Goal: Complete application form: Complete application form

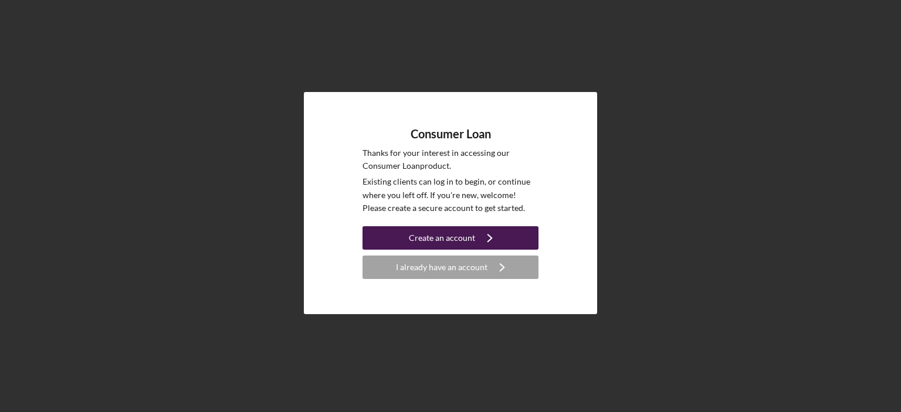
click at [434, 236] on div "Create an account" at bounding box center [442, 237] width 66 height 23
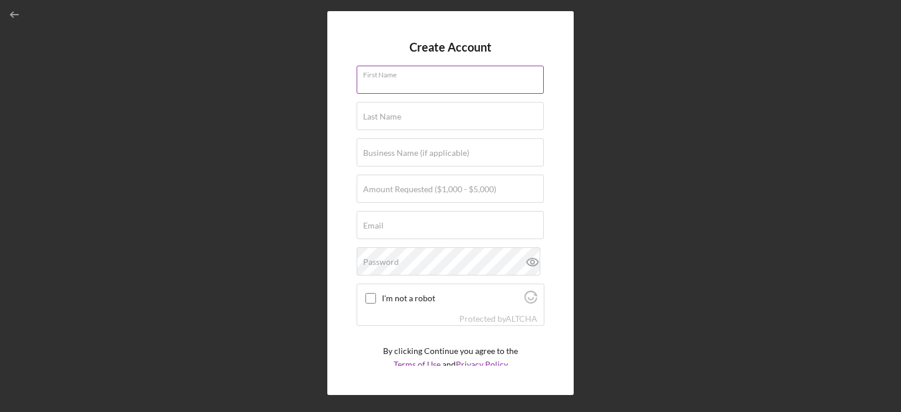
click at [438, 93] on input "First Name" at bounding box center [450, 80] width 187 height 28
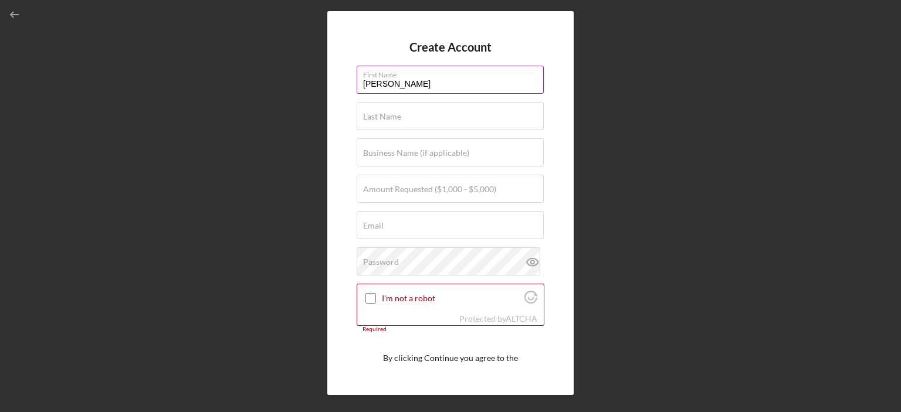
type input "[PERSON_NAME]"
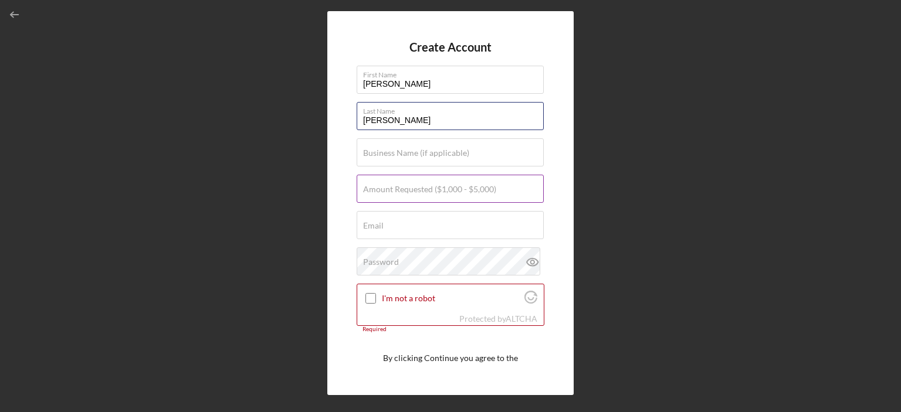
type input "[PERSON_NAME]"
click at [386, 187] on label "Amount Requested ($1,000 - $5,000)" at bounding box center [429, 189] width 133 height 9
click at [386, 187] on input "Amount Requested ($1,000 - $5,000)" at bounding box center [450, 189] width 187 height 28
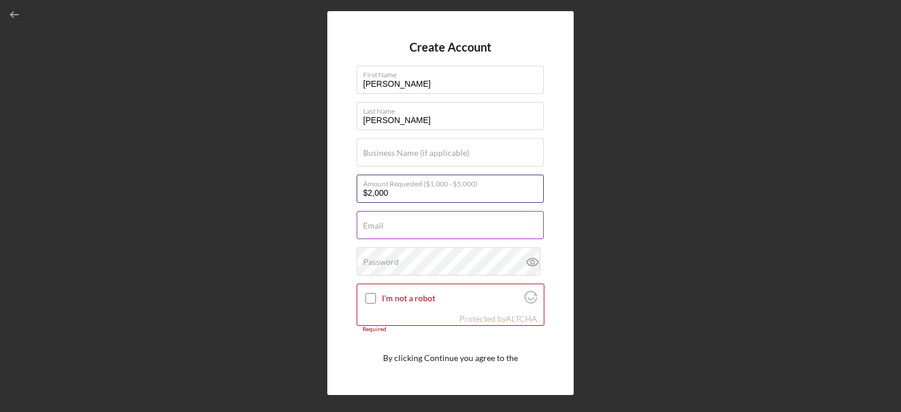
type input "$2,000"
click at [382, 226] on label "Email" at bounding box center [373, 225] width 21 height 9
click at [382, 226] on input "Email" at bounding box center [450, 225] width 187 height 28
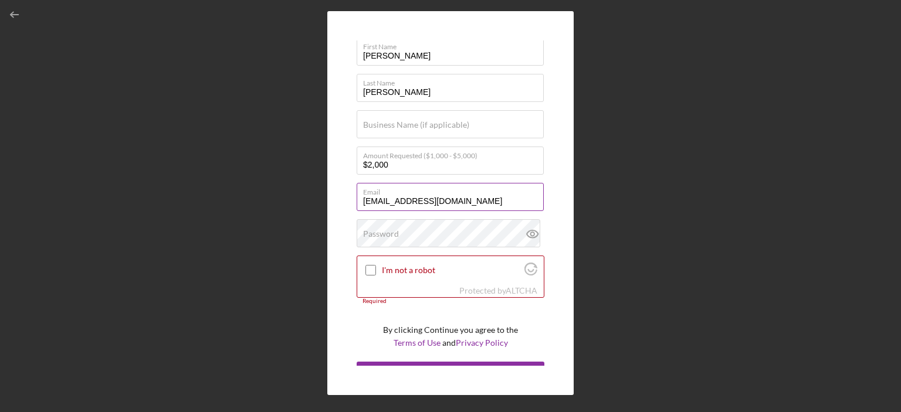
scroll to position [28, 0]
type input "[EMAIL_ADDRESS][DOMAIN_NAME]"
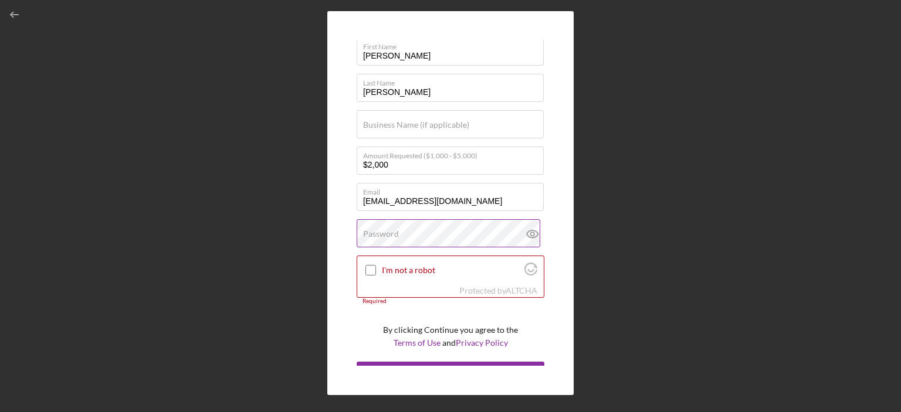
click at [387, 234] on label "Password" at bounding box center [381, 233] width 36 height 9
click at [523, 237] on icon at bounding box center [532, 233] width 29 height 29
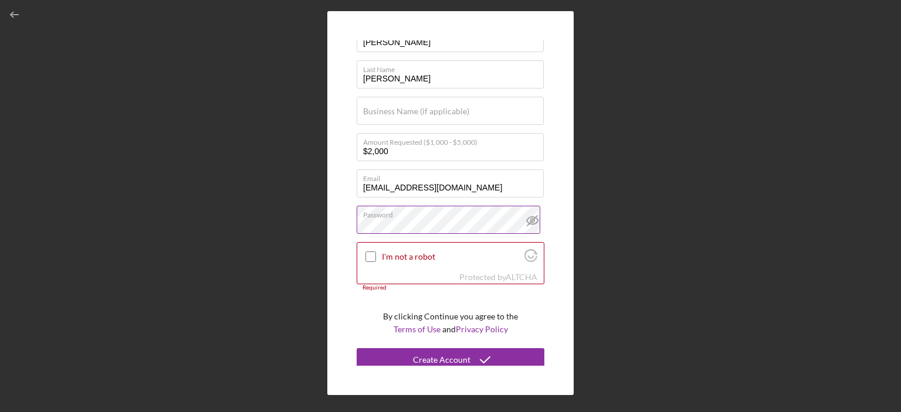
scroll to position [47, 0]
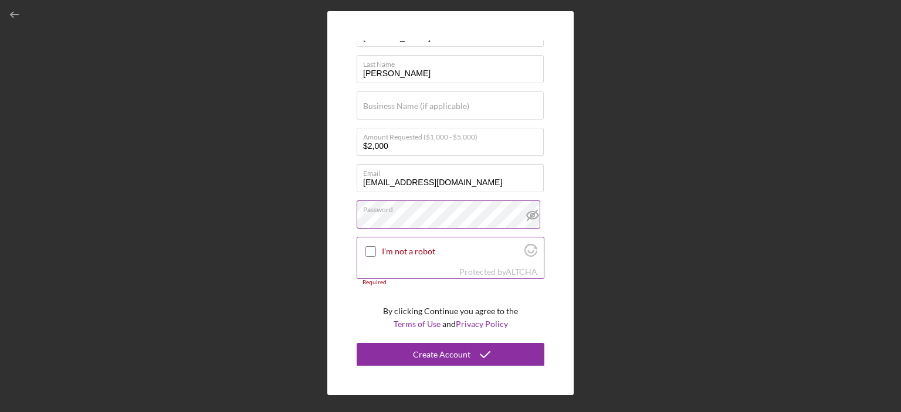
click at [371, 252] on input "I'm not a robot" at bounding box center [370, 251] width 11 height 11
checkbox input "true"
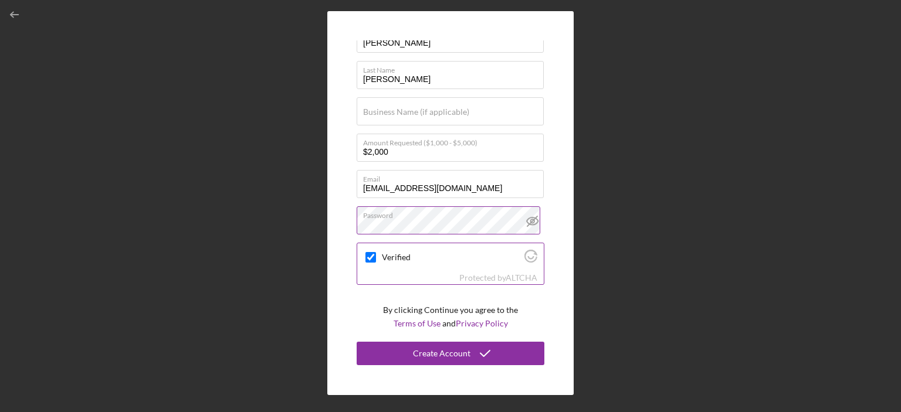
scroll to position [40, 0]
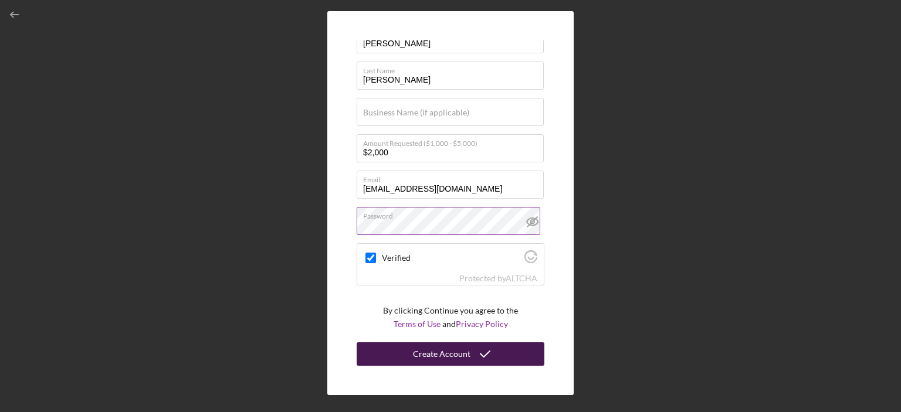
click at [461, 350] on div "Create Account" at bounding box center [441, 354] width 57 height 23
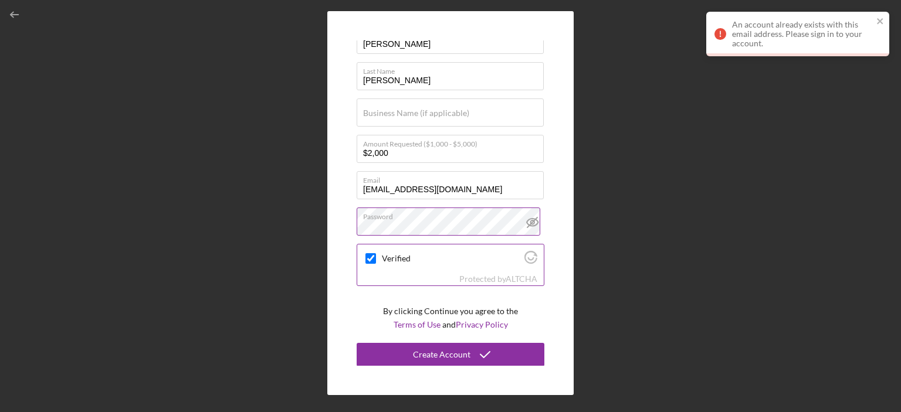
scroll to position [0, 0]
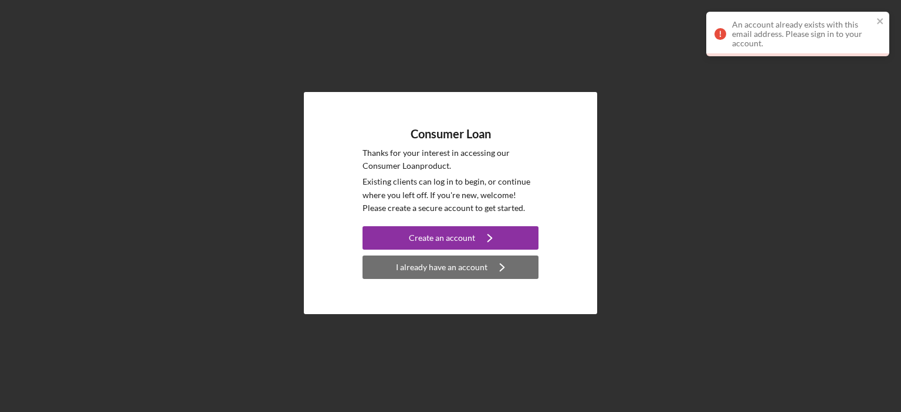
click at [431, 263] on div "I already have an account" at bounding box center [442, 267] width 92 height 23
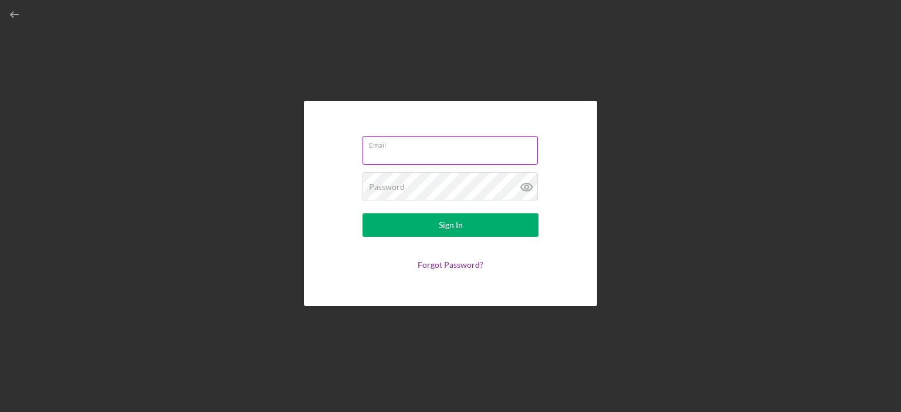
click at [424, 161] on input "Email" at bounding box center [450, 150] width 175 height 28
type input "[EMAIL_ADDRESS][DOMAIN_NAME]"
click at [363, 214] on button "Sign In" at bounding box center [451, 225] width 176 height 23
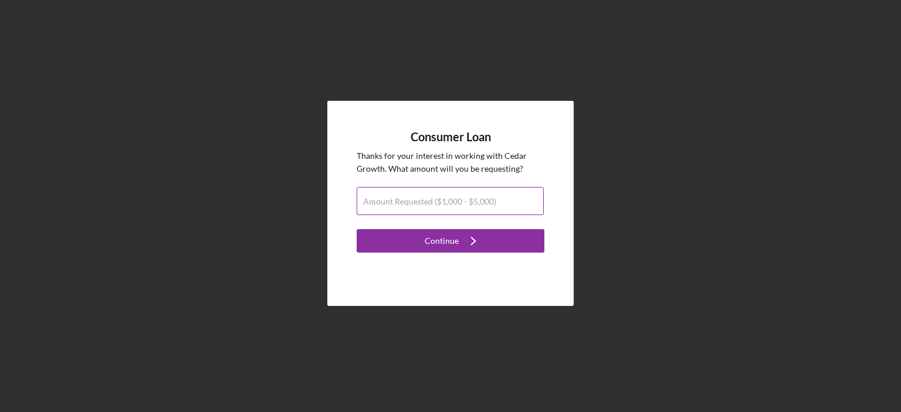
click at [455, 200] on label "Amount Requested ($1,000 - $5,000)" at bounding box center [429, 201] width 133 height 9
click at [455, 200] on input "Amount Requested ($1,000 - $5,000)" at bounding box center [450, 201] width 187 height 28
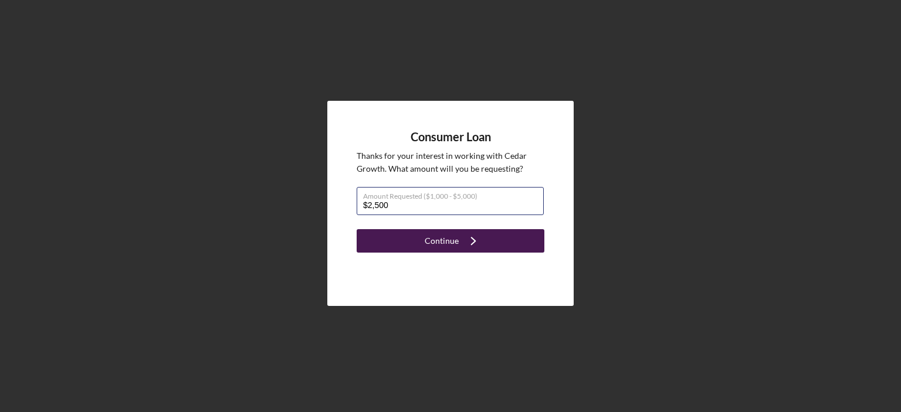
type input "$2,500"
click at [440, 237] on div "Continue" at bounding box center [442, 240] width 34 height 23
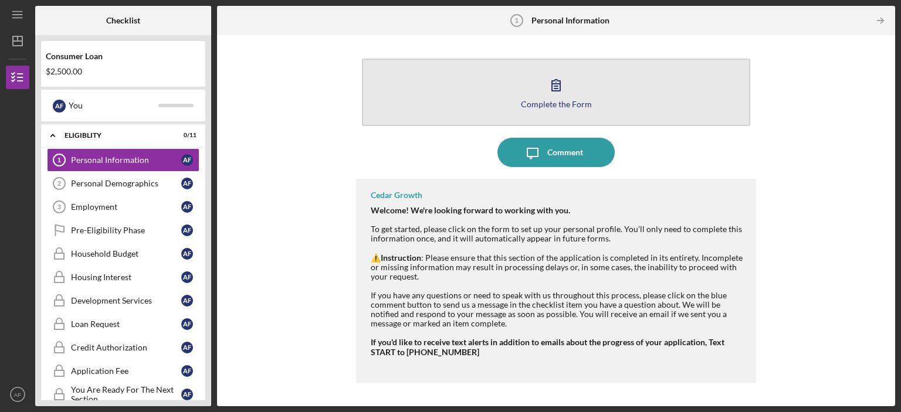
click at [534, 87] on button "Complete the Form Form" at bounding box center [556, 92] width 388 height 67
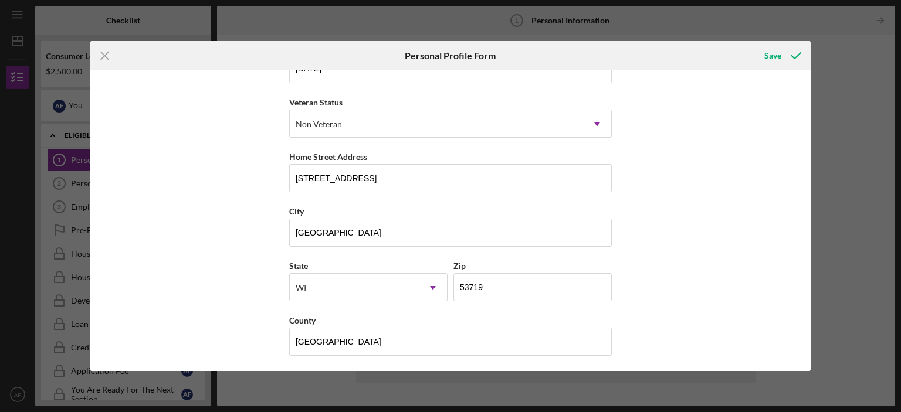
scroll to position [145, 0]
click at [772, 50] on div "Save" at bounding box center [772, 55] width 17 height 23
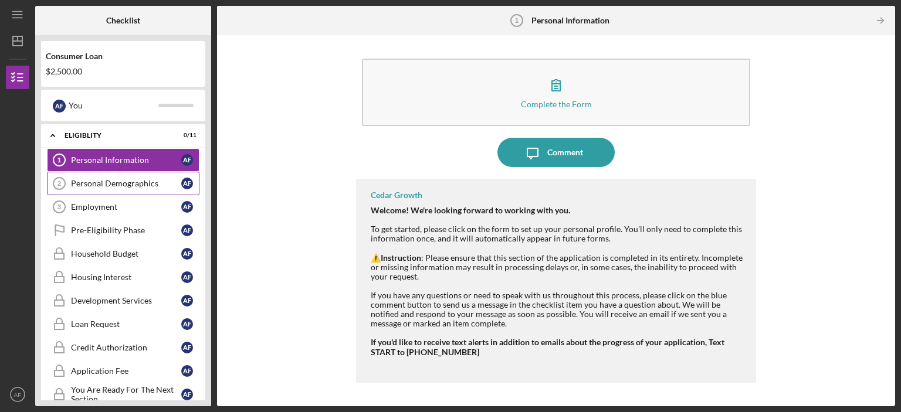
drag, startPoint x: 388, startPoint y: 175, endPoint x: 159, endPoint y: 178, distance: 228.8
click at [159, 179] on div "Personal Demographics" at bounding box center [126, 183] width 110 height 9
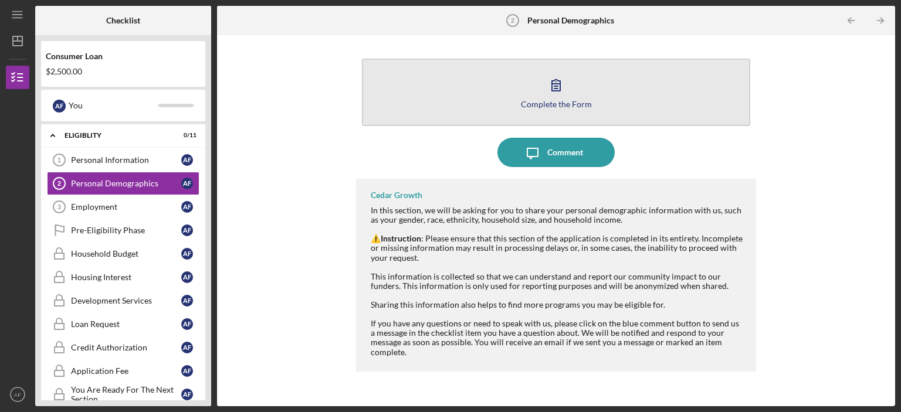
click at [470, 95] on button "Complete the Form Form" at bounding box center [556, 92] width 388 height 67
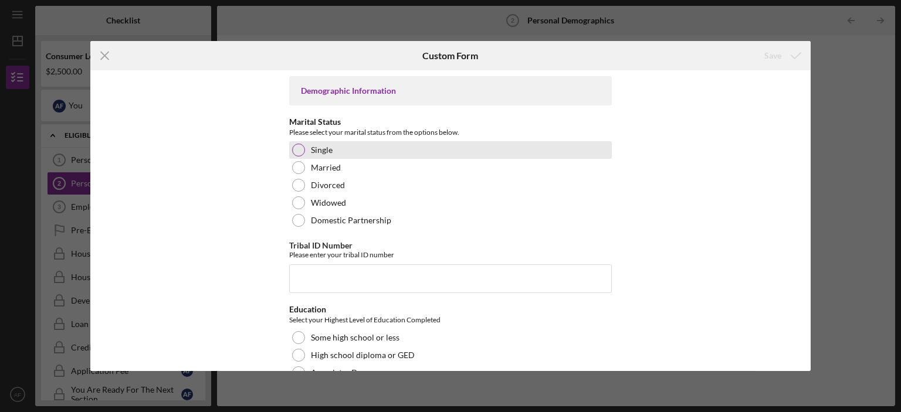
click at [293, 150] on div at bounding box center [298, 150] width 13 height 13
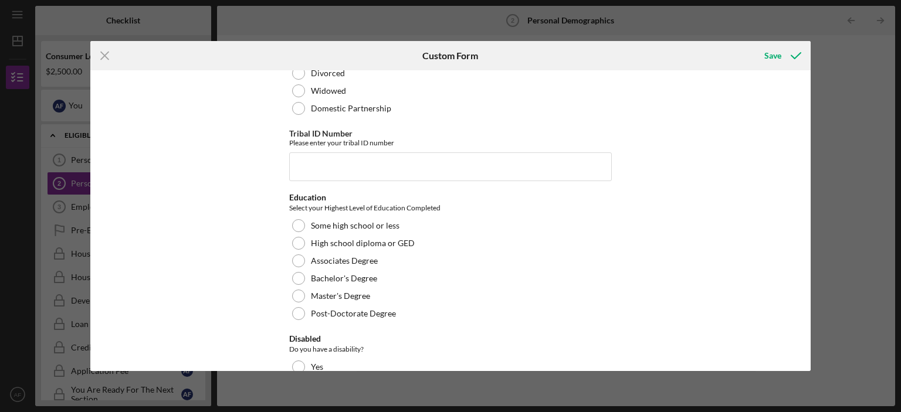
scroll to position [111, 0]
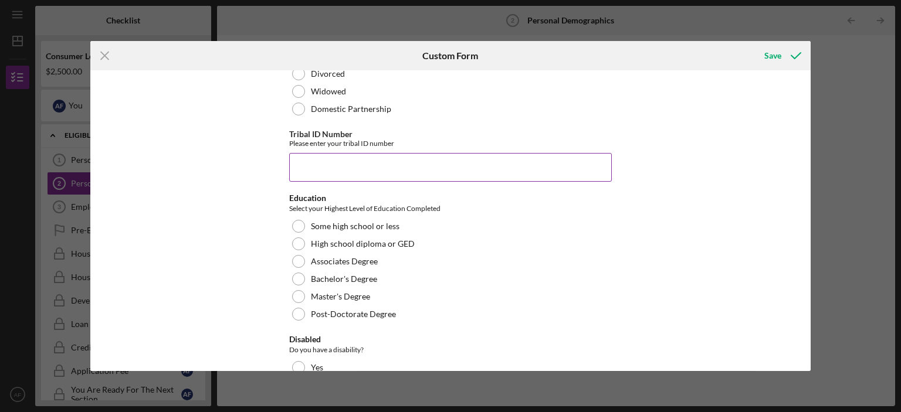
click at [360, 157] on input "Tribal ID Number" at bounding box center [450, 167] width 323 height 28
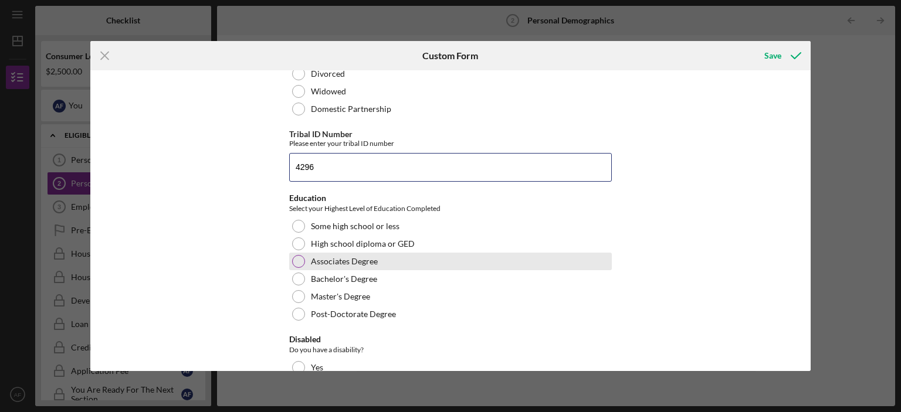
type input "4296"
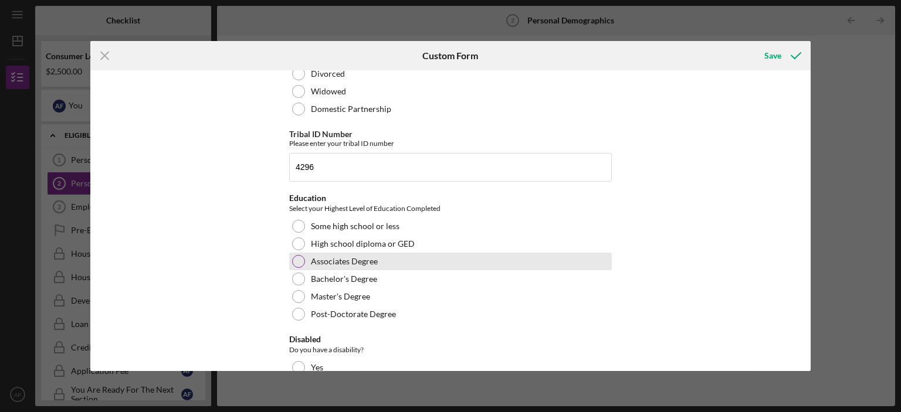
click at [302, 259] on div at bounding box center [298, 261] width 13 height 13
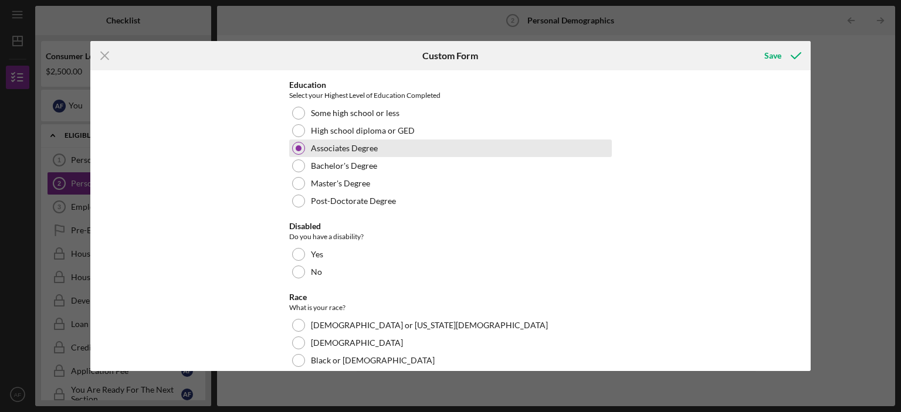
scroll to position [225, 0]
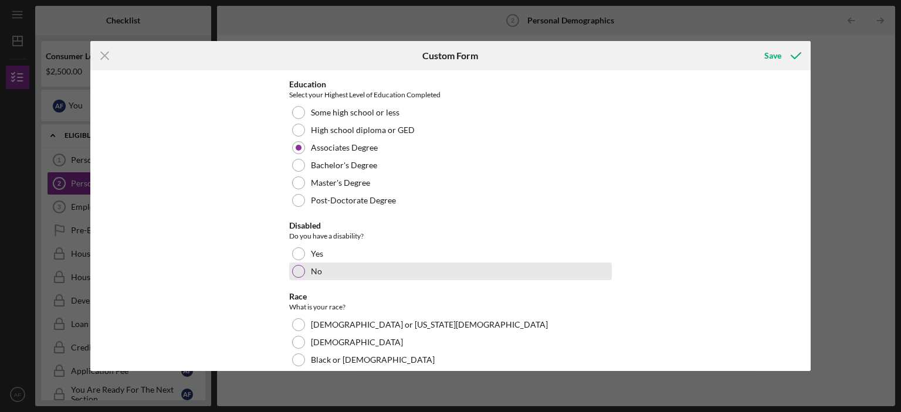
click at [300, 273] on div at bounding box center [298, 271] width 13 height 13
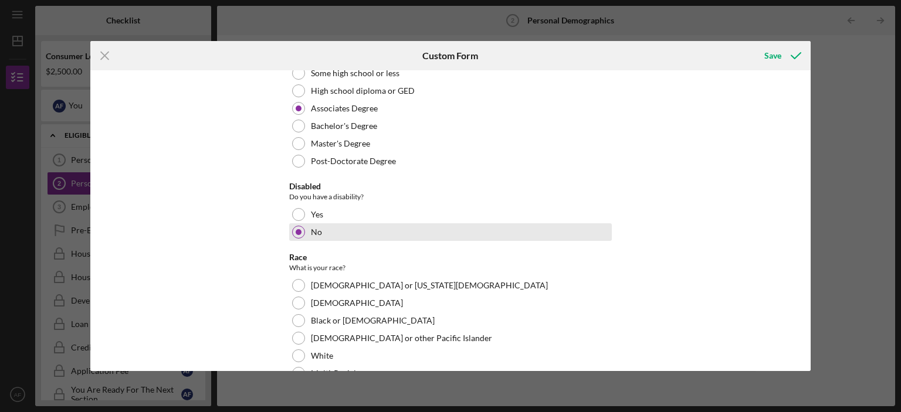
scroll to position [279, 0]
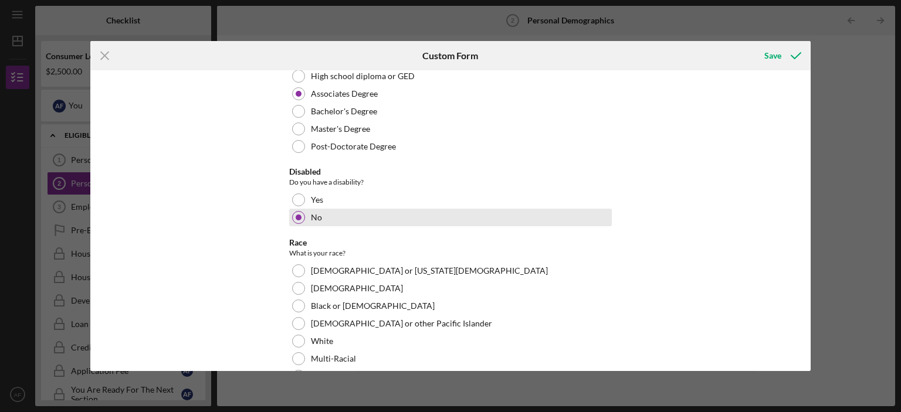
click at [300, 273] on div at bounding box center [298, 271] width 13 height 13
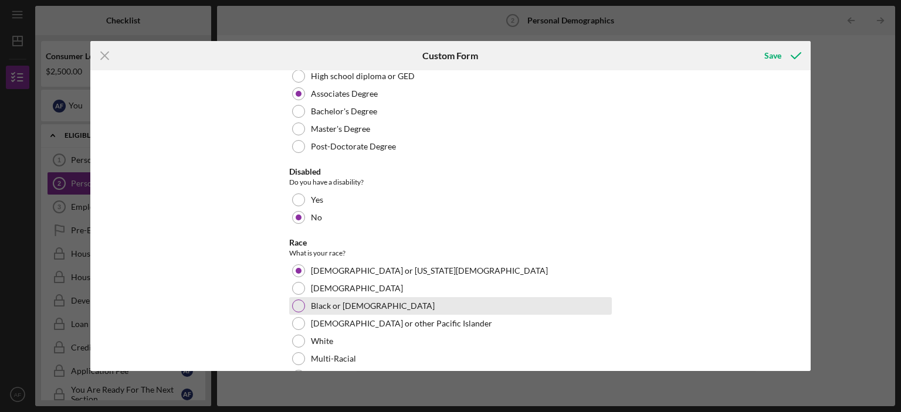
click at [292, 302] on div at bounding box center [298, 306] width 13 height 13
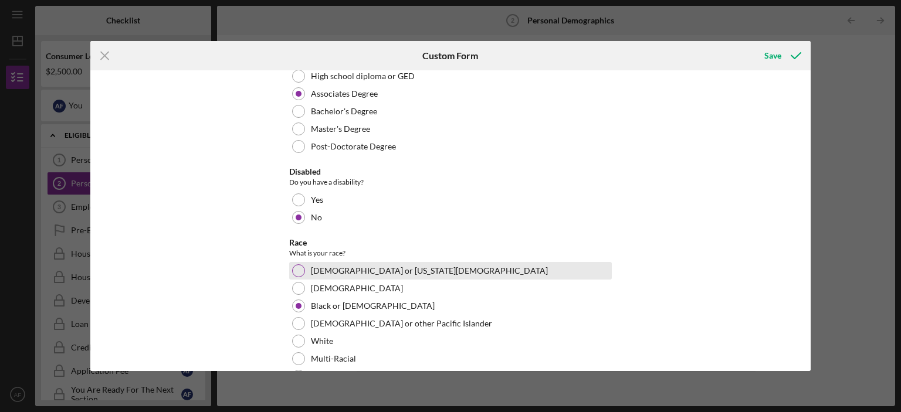
click at [298, 270] on div at bounding box center [298, 271] width 13 height 13
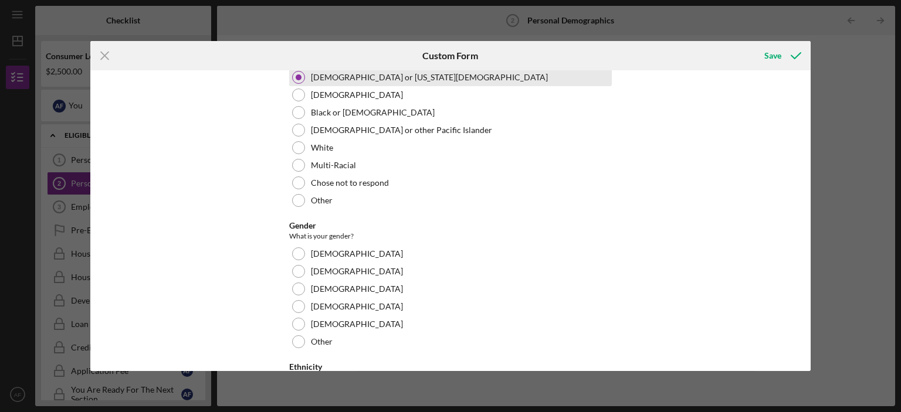
scroll to position [473, 0]
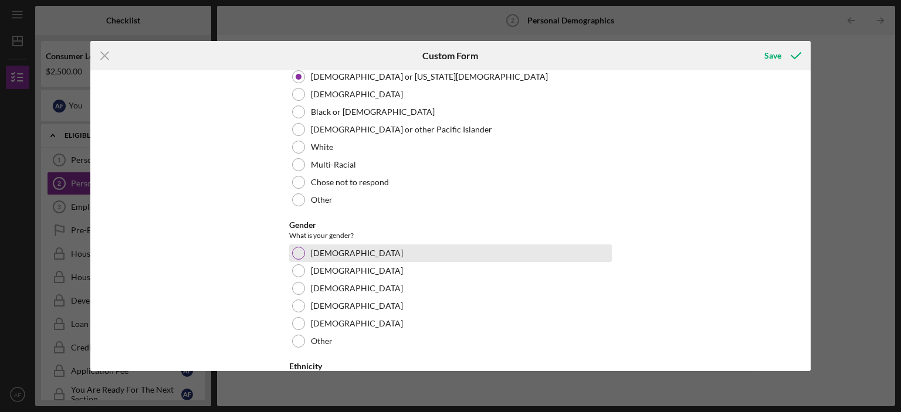
click at [296, 253] on div at bounding box center [298, 253] width 13 height 13
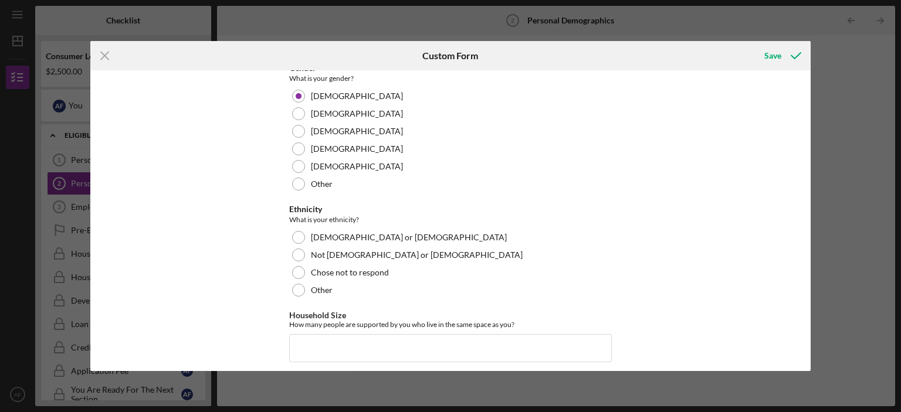
scroll to position [634, 0]
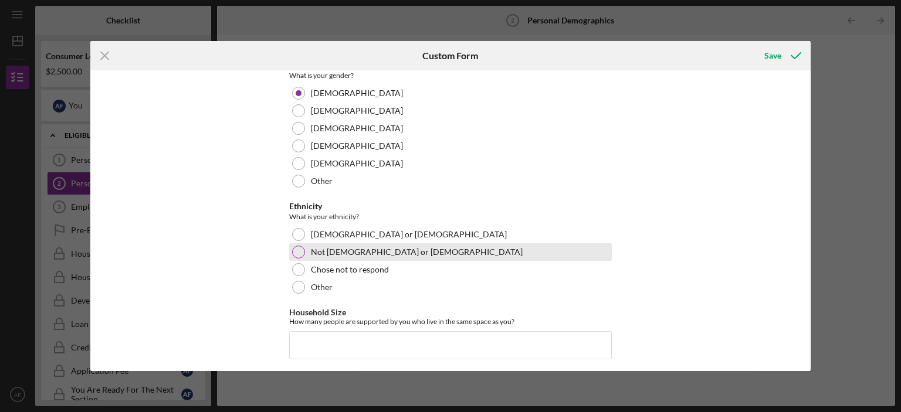
click at [293, 254] on div at bounding box center [298, 252] width 13 height 13
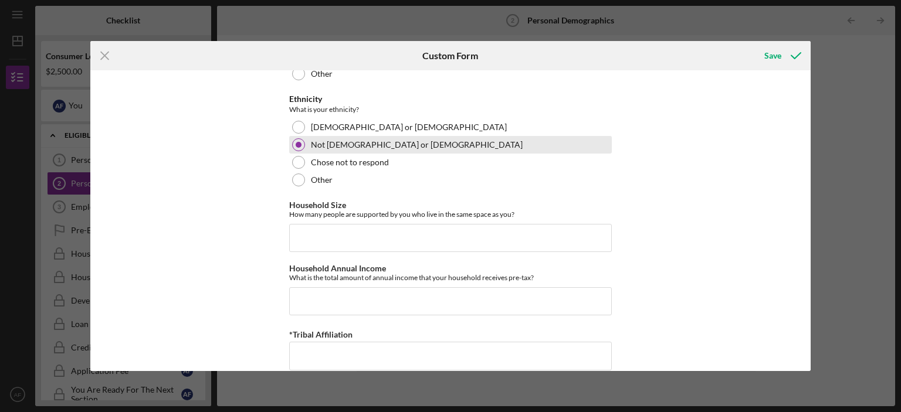
scroll to position [742, 0]
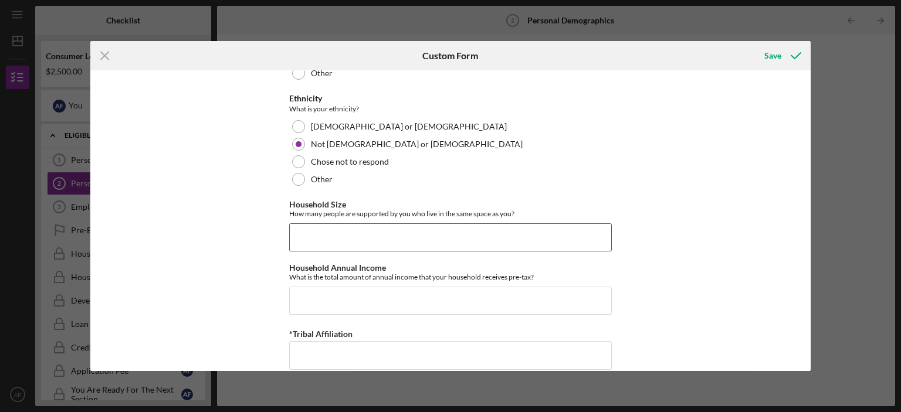
click at [312, 237] on input "Household Size" at bounding box center [450, 238] width 323 height 28
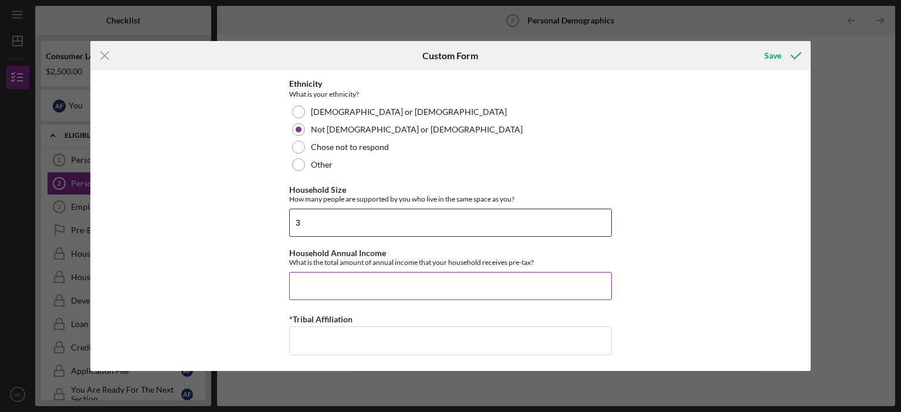
type input "3"
click at [314, 277] on input "Household Annual Income" at bounding box center [450, 286] width 323 height 28
type input "$85,000"
click at [324, 335] on input "*Tribal Affiliation" at bounding box center [450, 341] width 323 height 28
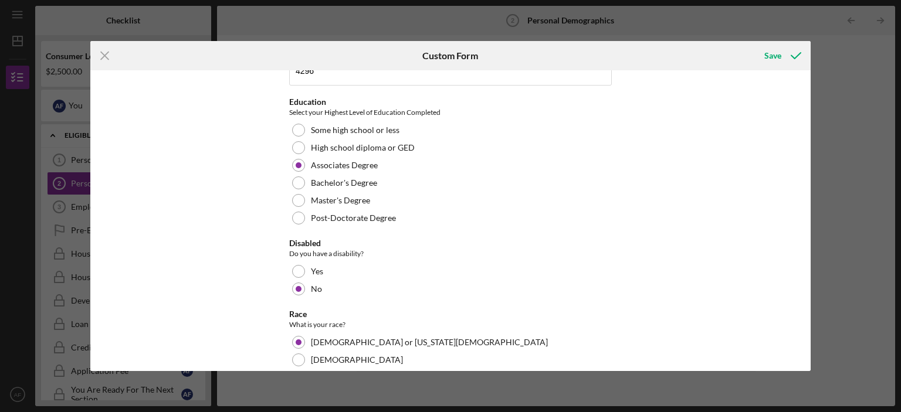
scroll to position [197, 0]
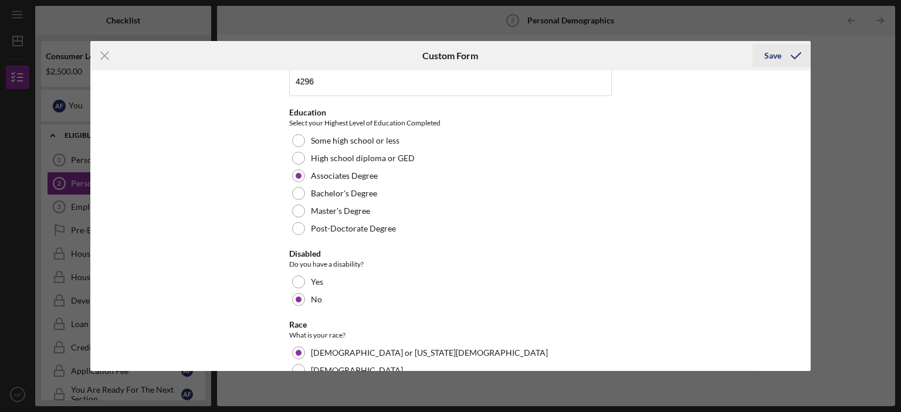
type input "Ho-Chunk"
click at [779, 54] on div "Save" at bounding box center [772, 55] width 17 height 23
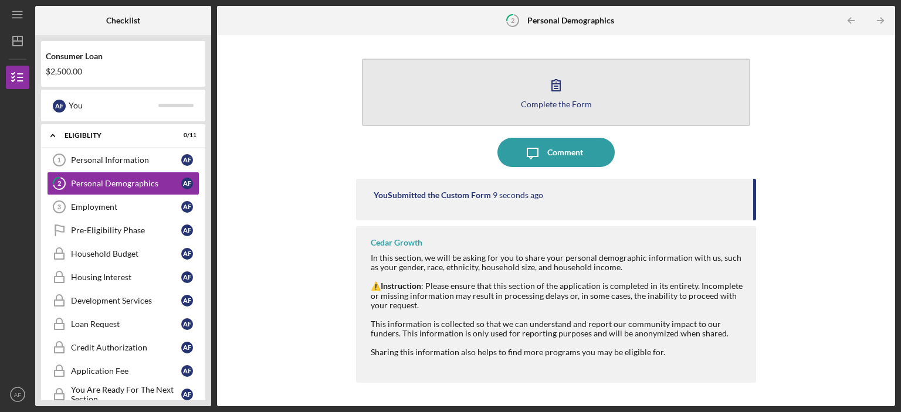
click at [471, 99] on button "Complete the Form Form" at bounding box center [556, 92] width 388 height 67
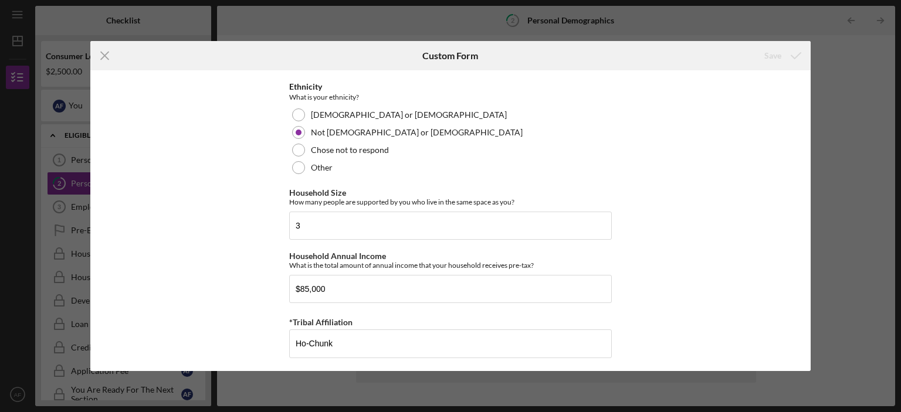
scroll to position [756, 0]
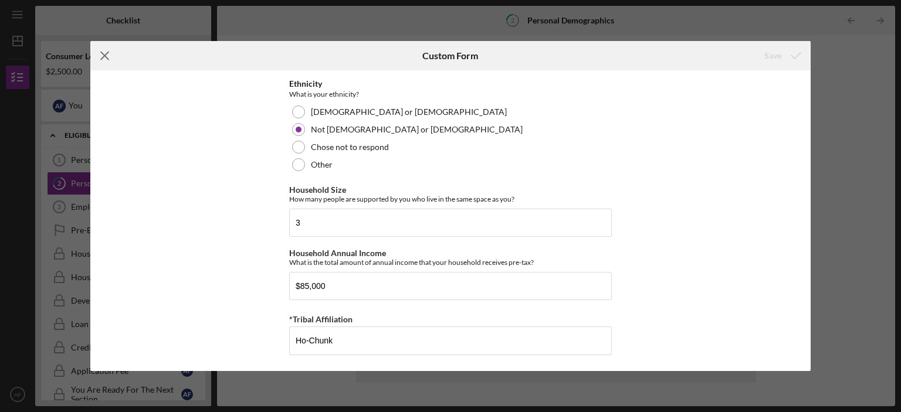
click at [98, 50] on icon "Icon/Menu Close" at bounding box center [104, 55] width 29 height 29
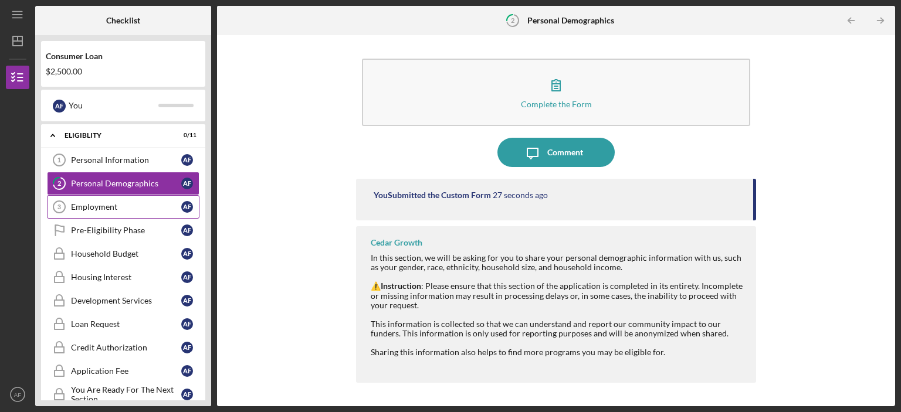
click at [94, 197] on link "Employment 3 Employment A F" at bounding box center [123, 206] width 153 height 23
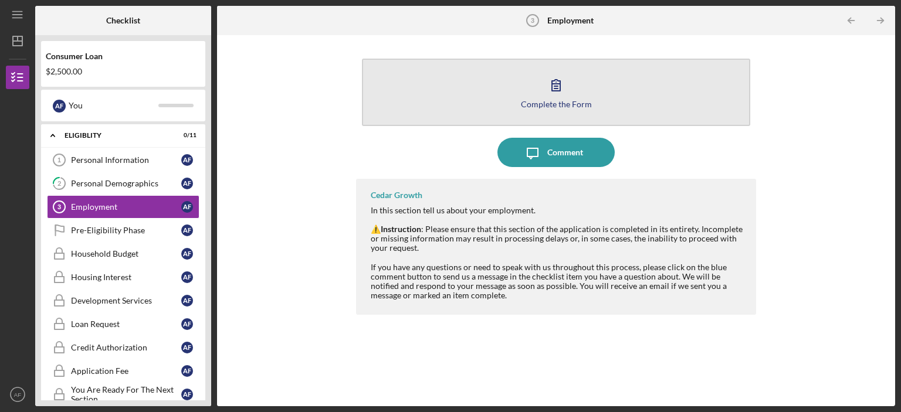
click at [591, 81] on button "Complete the Form Form" at bounding box center [556, 92] width 388 height 67
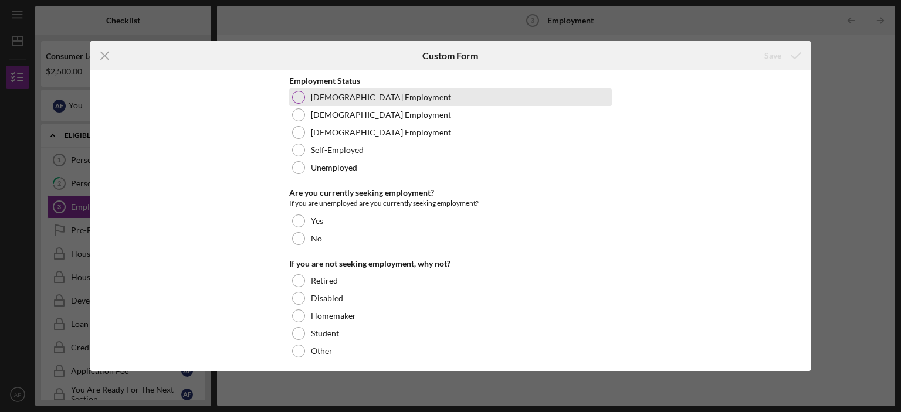
click at [302, 96] on div at bounding box center [298, 97] width 13 height 13
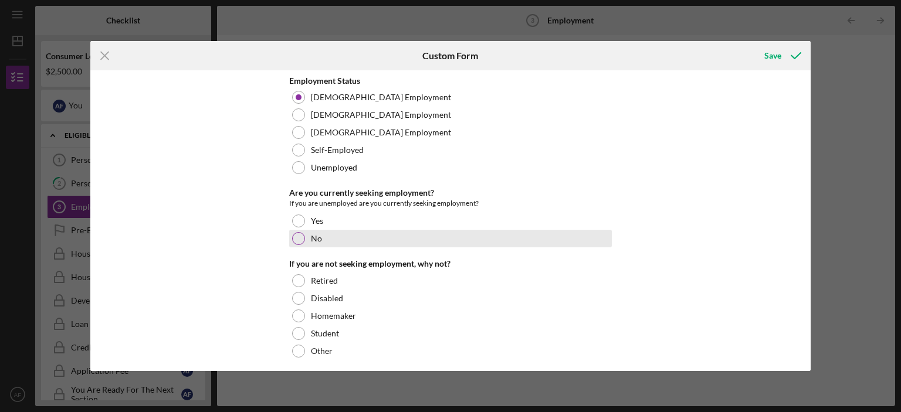
click at [298, 241] on div at bounding box center [298, 238] width 13 height 13
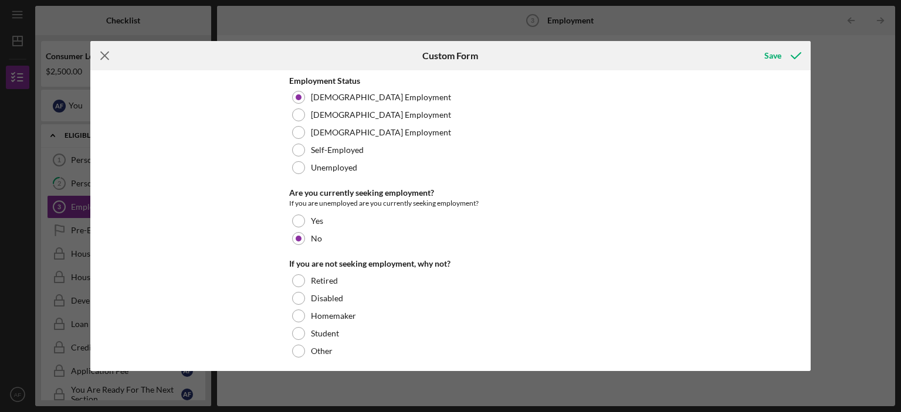
click at [105, 54] on icon "Icon/Menu Close" at bounding box center [104, 55] width 29 height 29
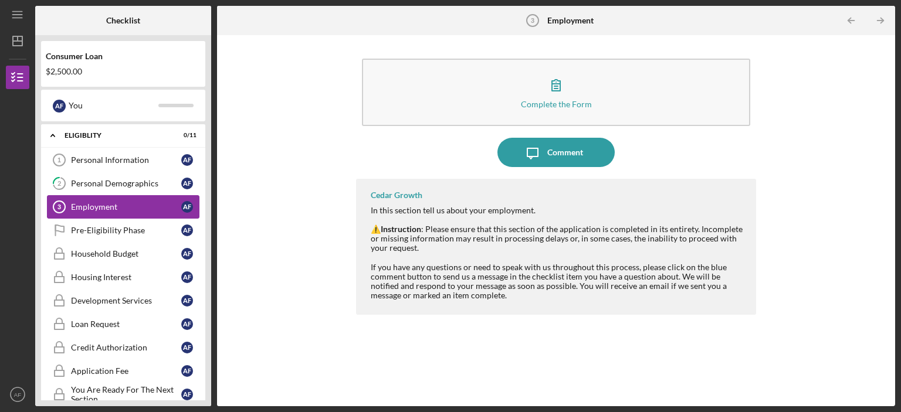
click at [110, 198] on link "Employment 3 Employment A F" at bounding box center [123, 206] width 153 height 23
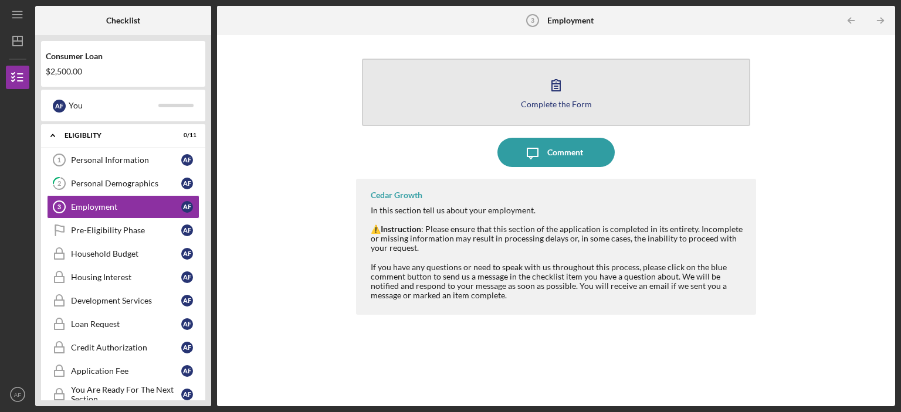
click at [417, 83] on button "Complete the Form Form" at bounding box center [556, 92] width 388 height 67
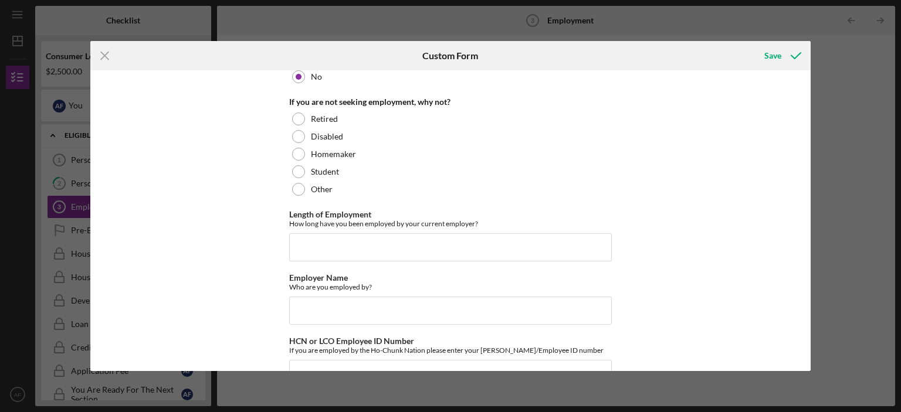
scroll to position [162, 0]
click at [330, 243] on input "Length of Employment" at bounding box center [450, 247] width 323 height 28
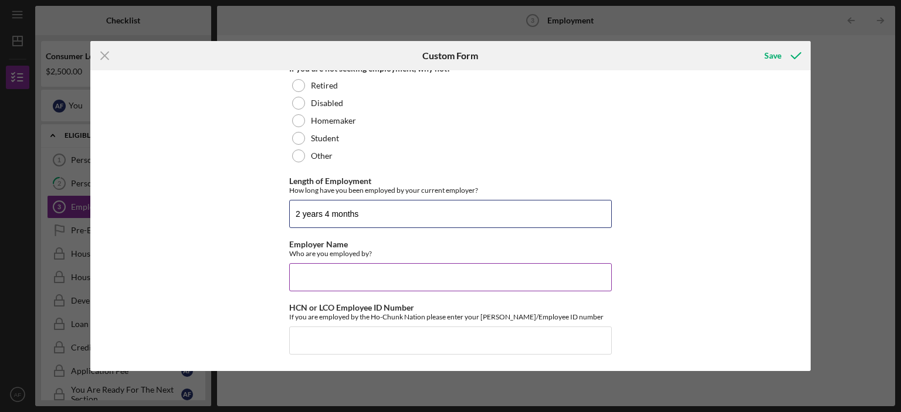
type input "2 years 4 months"
click at [329, 277] on input "Employer Name" at bounding box center [450, 277] width 323 height 28
type input "Ho-Chunk nation"
click at [325, 341] on input "HCN or LCO Employee ID Number" at bounding box center [450, 341] width 323 height 28
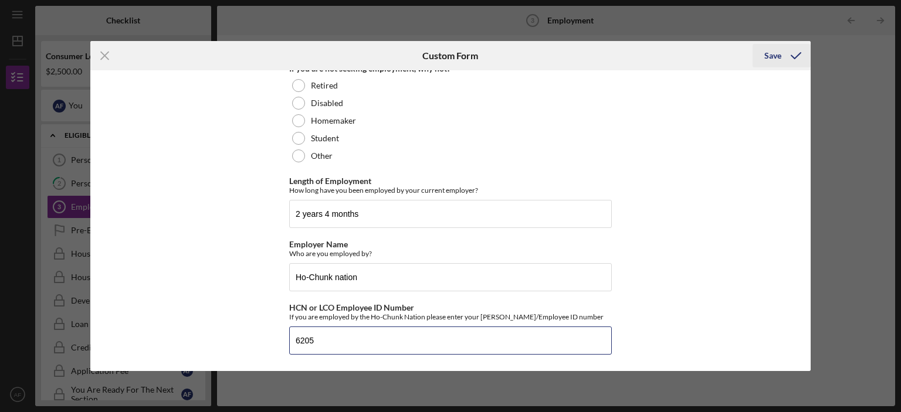
type input "6205"
click at [773, 54] on div "Save" at bounding box center [772, 55] width 17 height 23
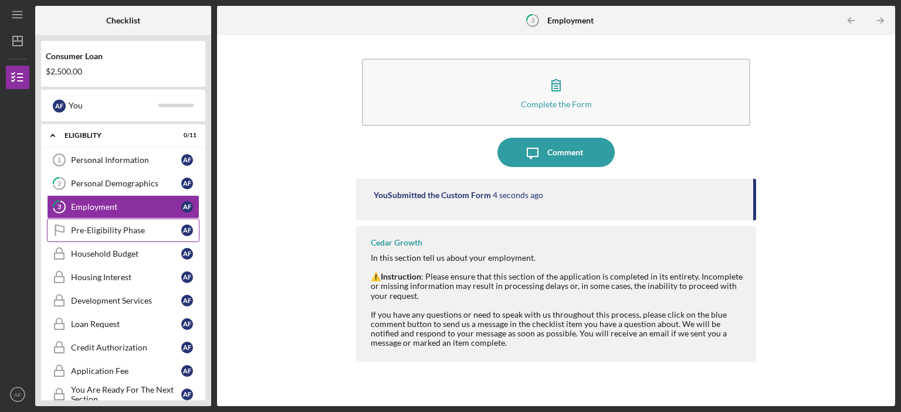
click at [101, 229] on div "Pre-Eligibility Phase" at bounding box center [126, 230] width 110 height 9
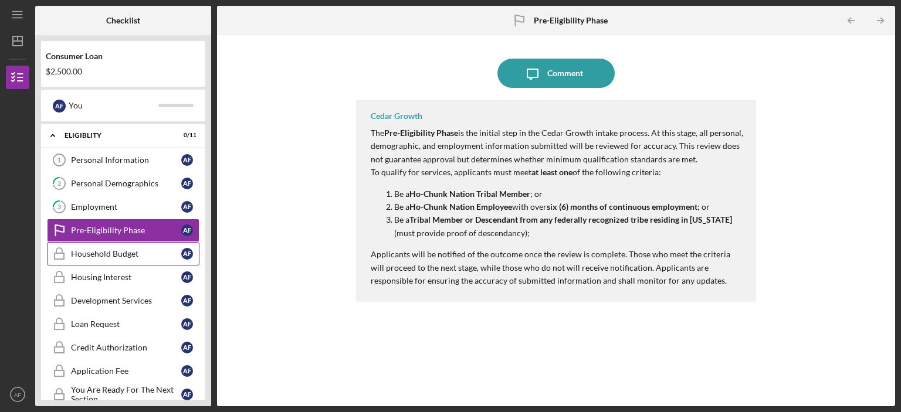
click at [110, 249] on div "Household Budget" at bounding box center [126, 253] width 110 height 9
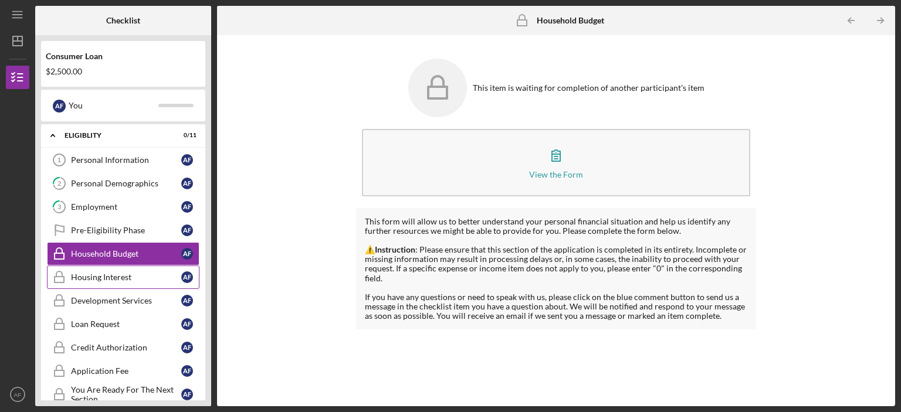
click at [103, 276] on div "Housing Interest" at bounding box center [126, 277] width 110 height 9
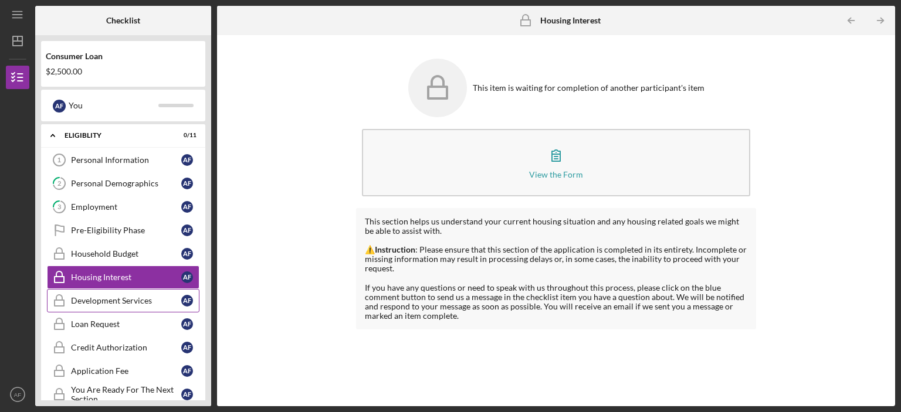
click at [99, 297] on div "Development Services" at bounding box center [126, 300] width 110 height 9
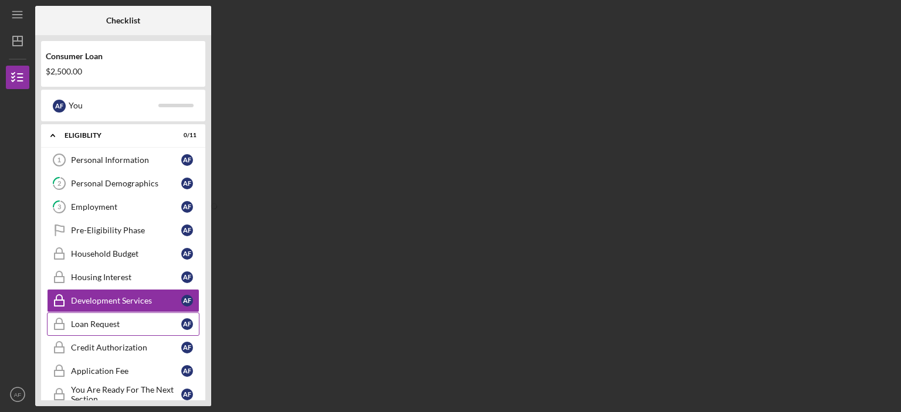
click at [95, 322] on div "Loan Request" at bounding box center [126, 324] width 110 height 9
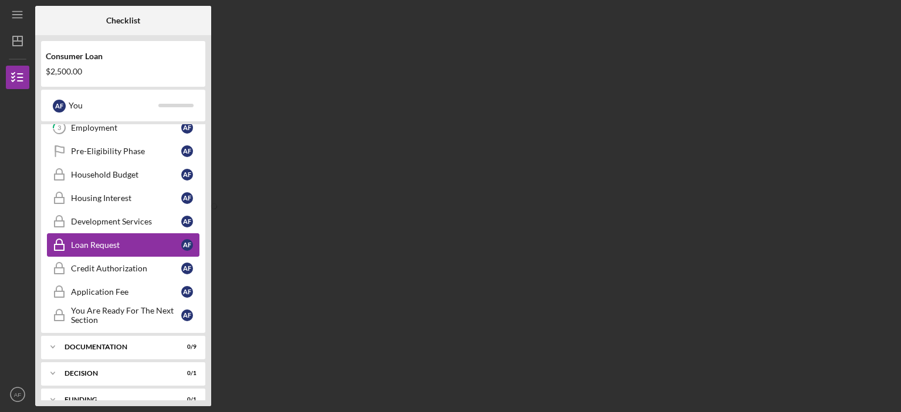
scroll to position [84, 0]
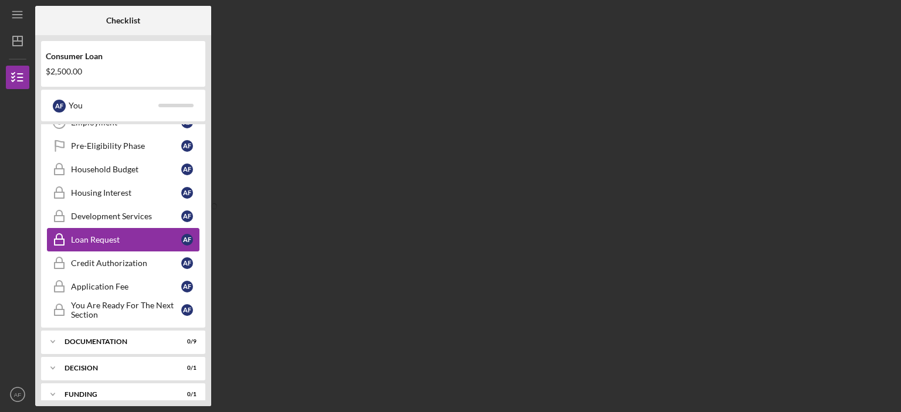
click at [101, 235] on div "Loan Request" at bounding box center [126, 239] width 110 height 9
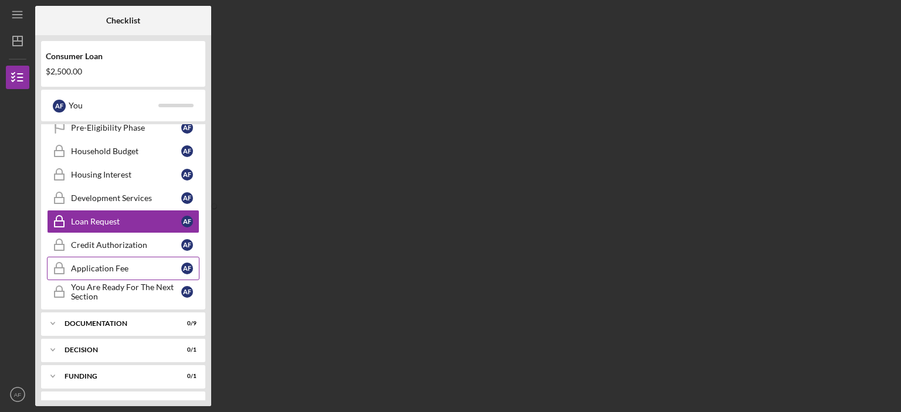
scroll to position [103, 0]
click at [103, 241] on div "Credit Authorization" at bounding box center [126, 244] width 110 height 9
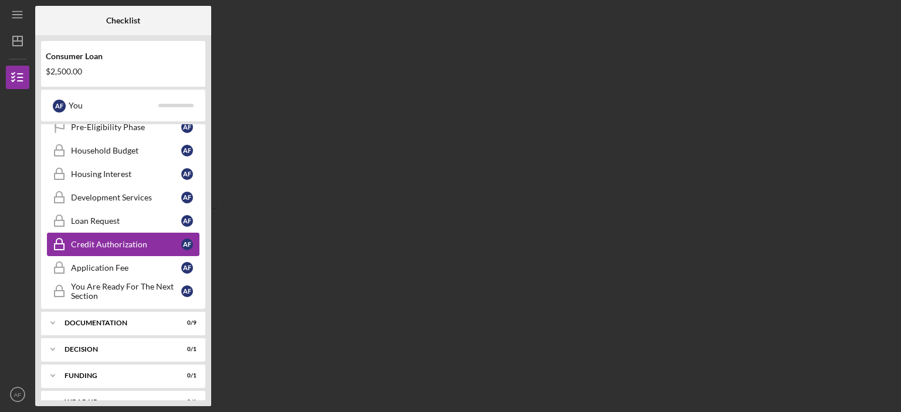
scroll to position [120, 0]
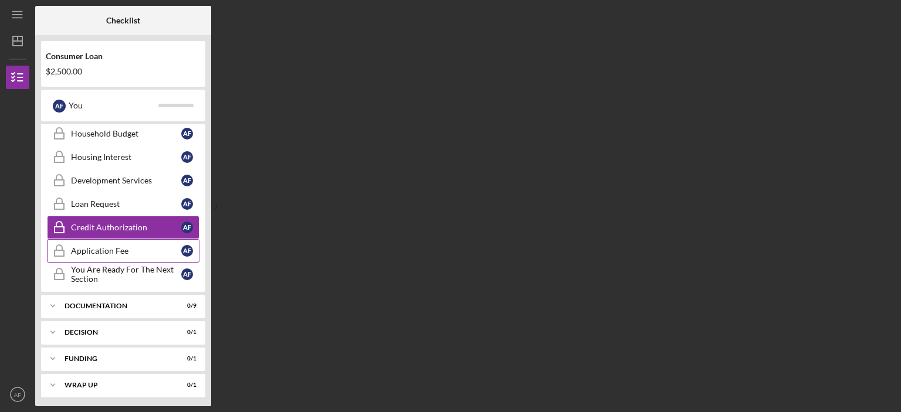
click at [106, 246] on div "Application Fee" at bounding box center [126, 250] width 110 height 9
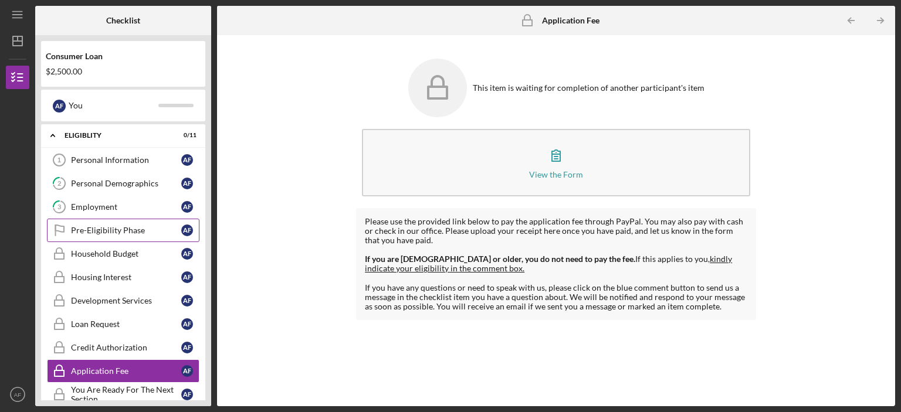
click at [113, 224] on link "Pre-Eligibility Phase Pre-Eligibility Phase A F" at bounding box center [123, 230] width 153 height 23
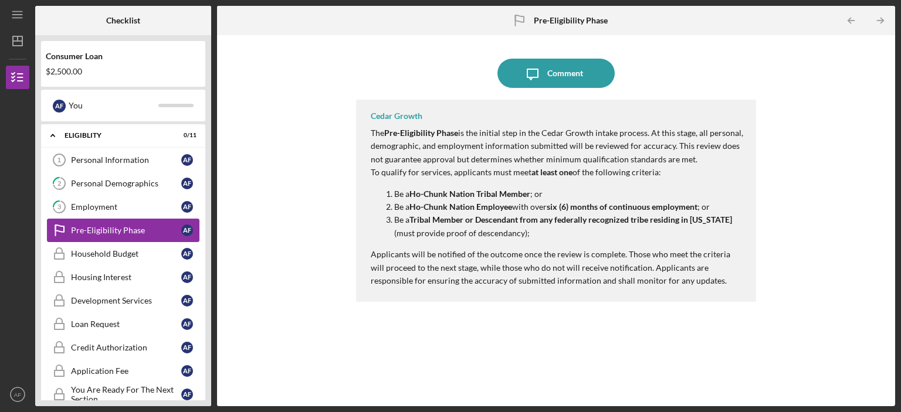
click at [115, 226] on div "Pre-Eligibility Phase" at bounding box center [126, 230] width 110 height 9
click at [112, 160] on div "Personal Information" at bounding box center [126, 159] width 110 height 9
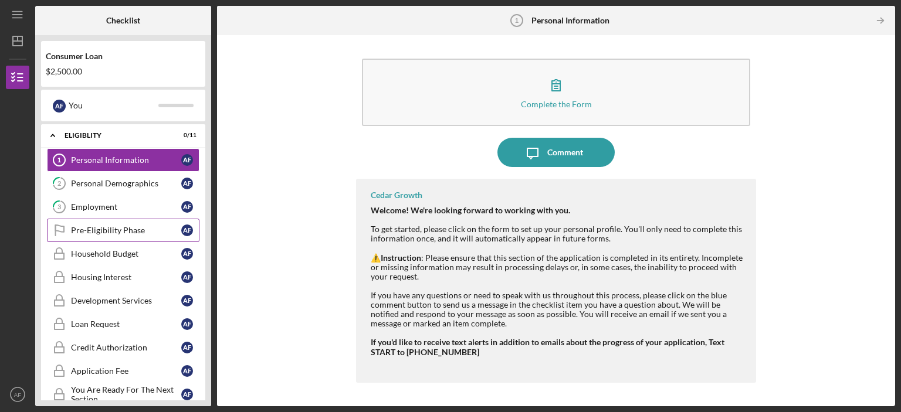
click at [91, 227] on div "Pre-Eligibility Phase" at bounding box center [126, 230] width 110 height 9
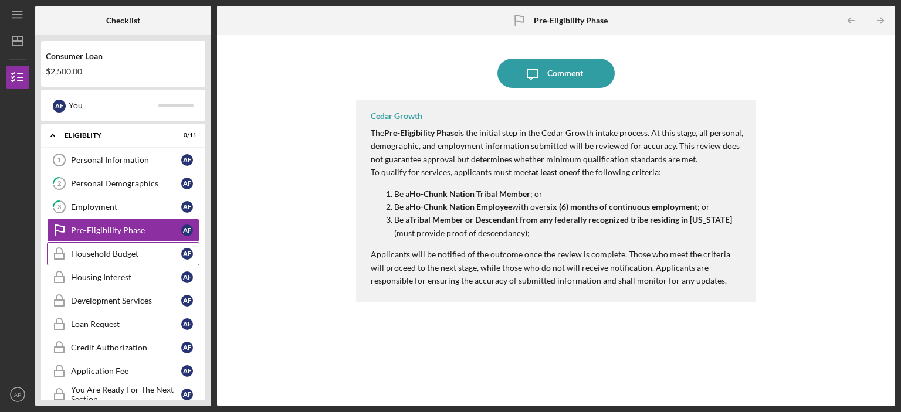
click at [94, 250] on div "Household Budget" at bounding box center [126, 253] width 110 height 9
